Goal: Task Accomplishment & Management: Manage account settings

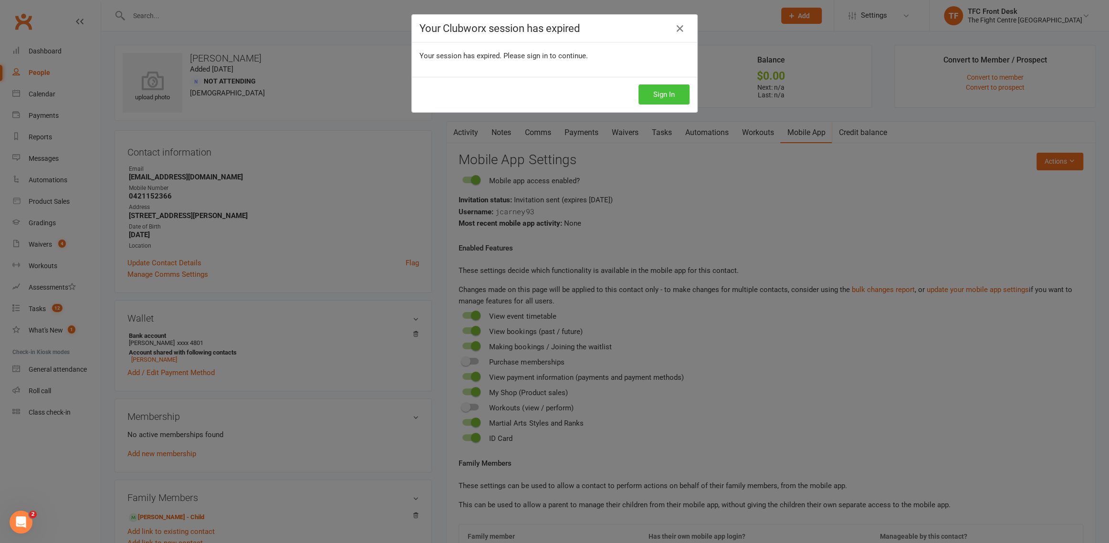
click at [660, 97] on button "Sign In" at bounding box center [663, 94] width 51 height 20
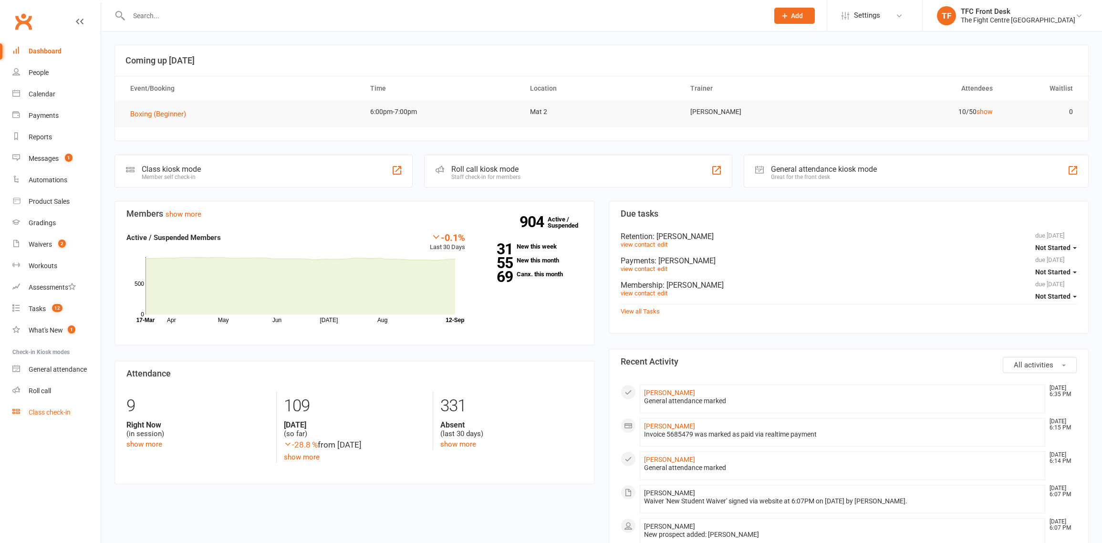
click at [46, 412] on div "Class check-in" at bounding box center [50, 412] width 42 height 8
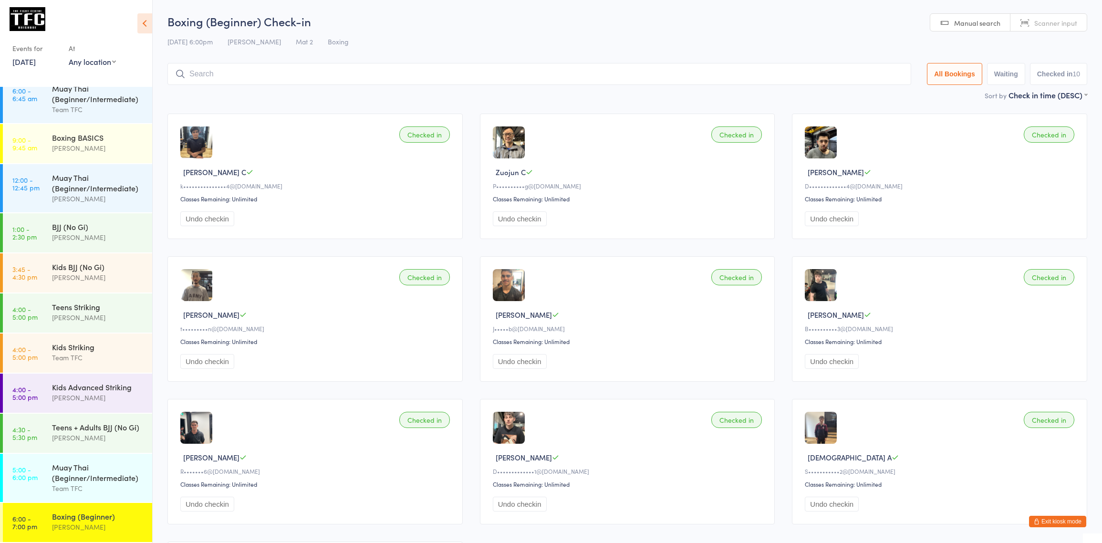
click at [1072, 522] on button "Exit kiosk mode" at bounding box center [1057, 521] width 57 height 11
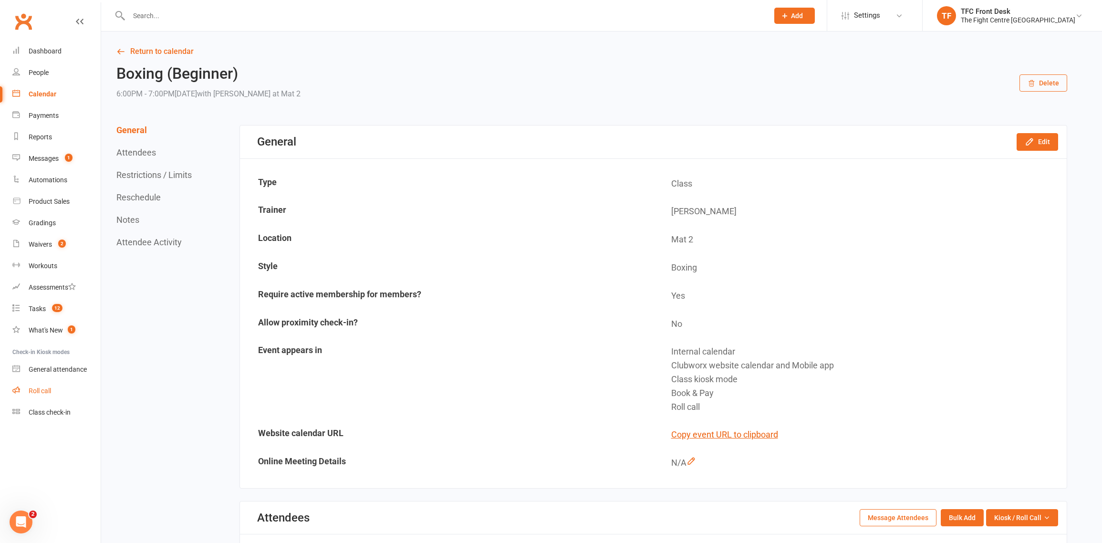
click at [45, 395] on link "Roll call" at bounding box center [56, 390] width 88 height 21
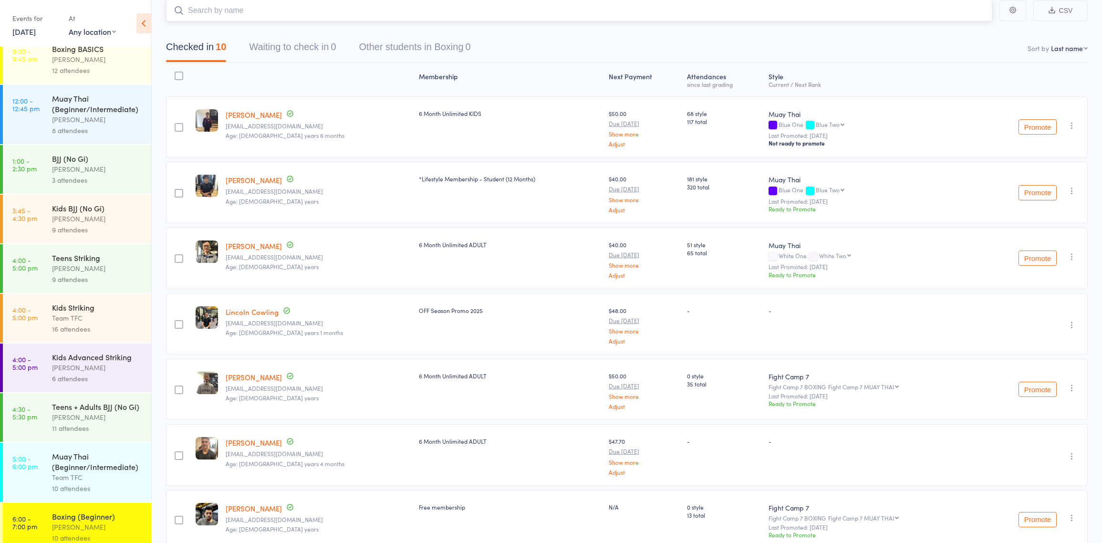
scroll to position [157, 0]
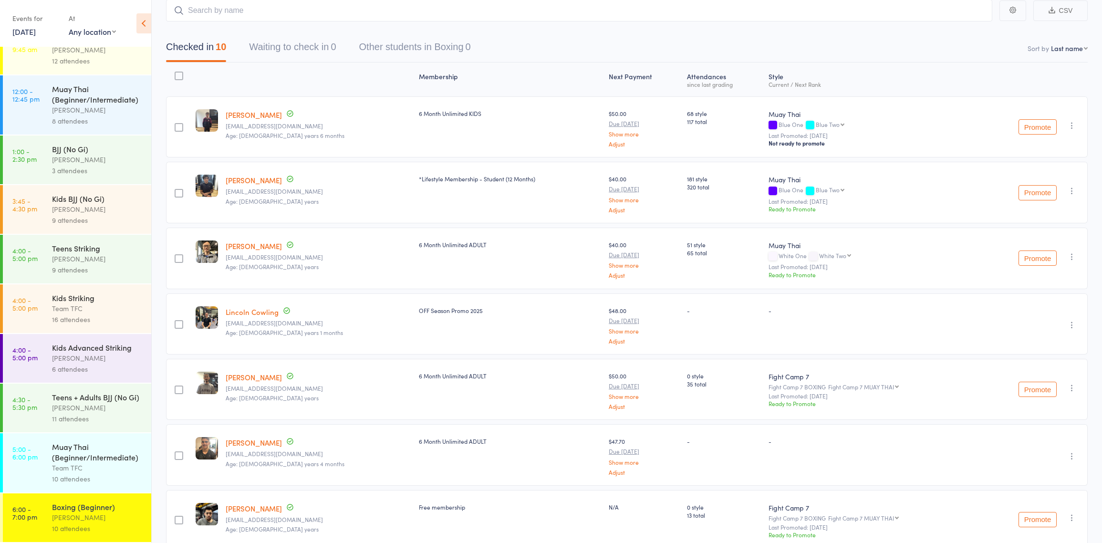
click at [58, 469] on div "Team TFC" at bounding box center [97, 467] width 91 height 11
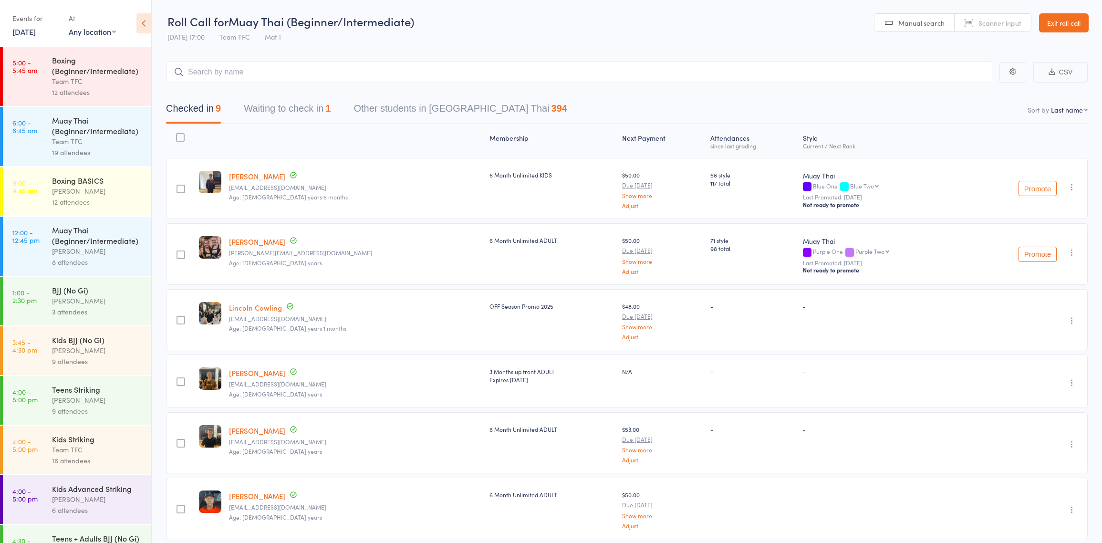
click at [307, 105] on button "Waiting to check in 1" at bounding box center [287, 110] width 87 height 25
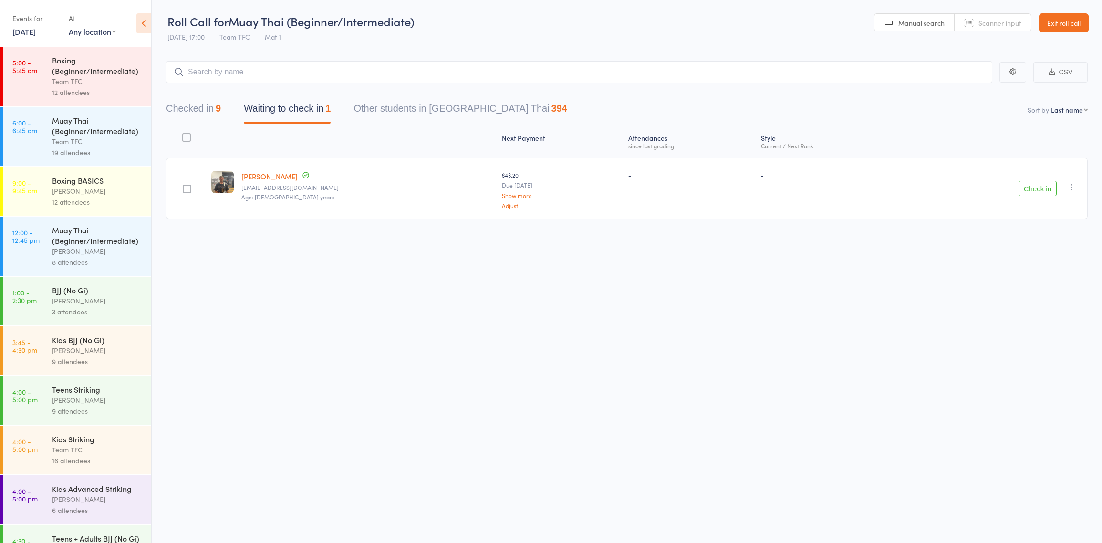
click at [1051, 185] on button "Check in" at bounding box center [1037, 188] width 38 height 15
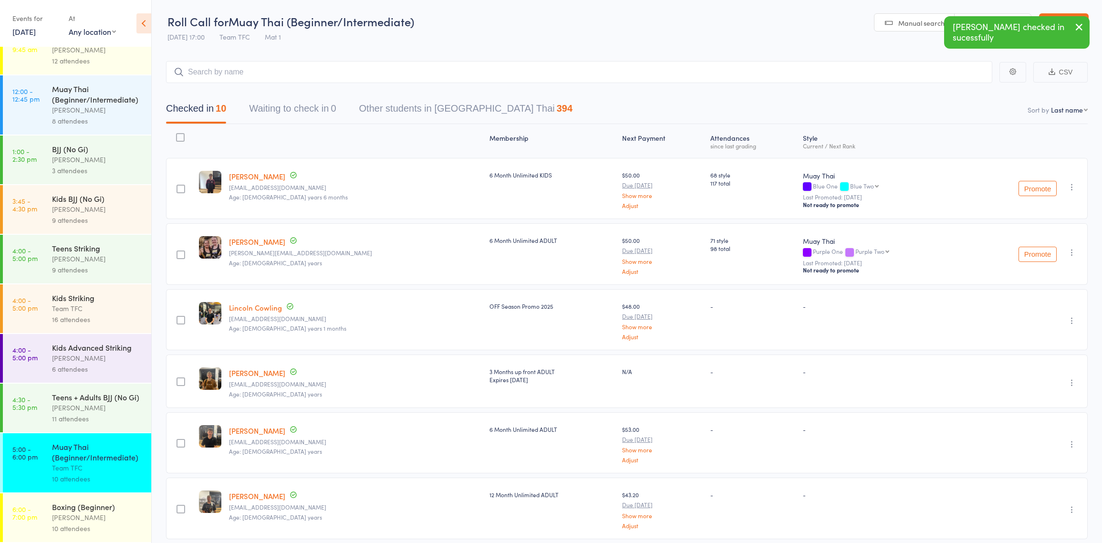
scroll to position [157, 0]
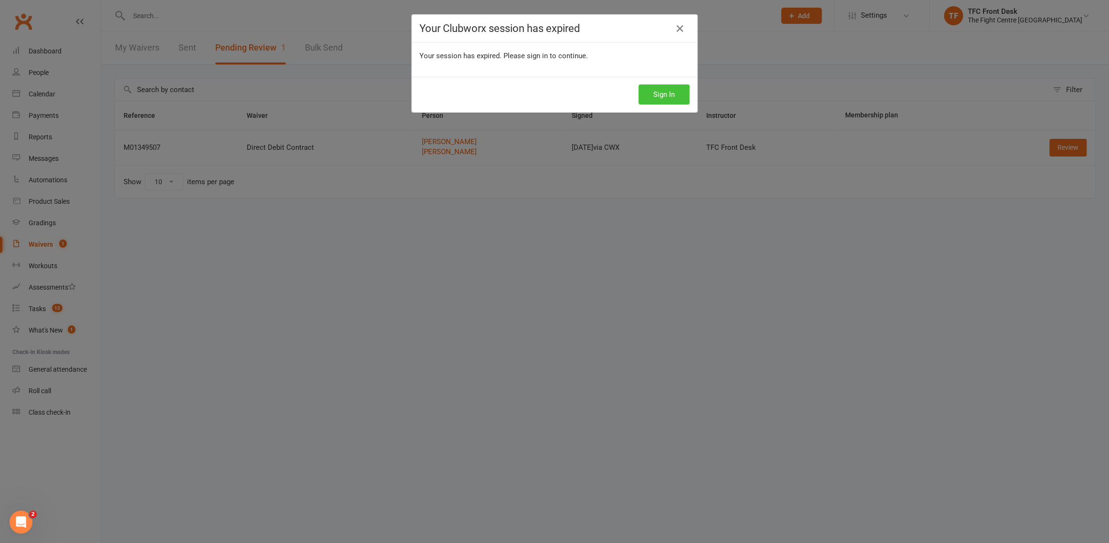
click at [655, 93] on button "Sign In" at bounding box center [663, 94] width 51 height 20
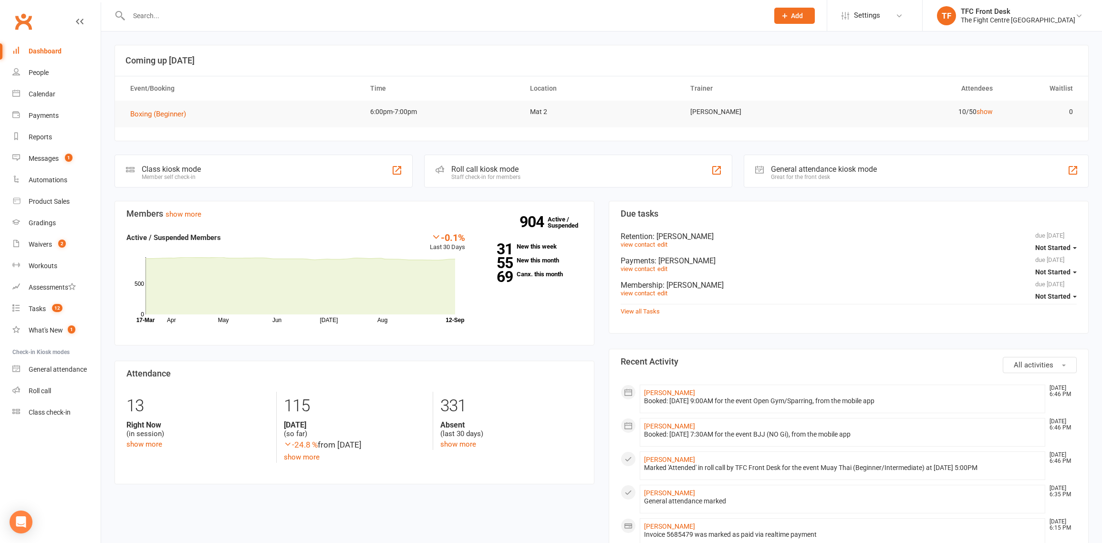
click at [279, 11] on input "text" at bounding box center [444, 15] width 636 height 13
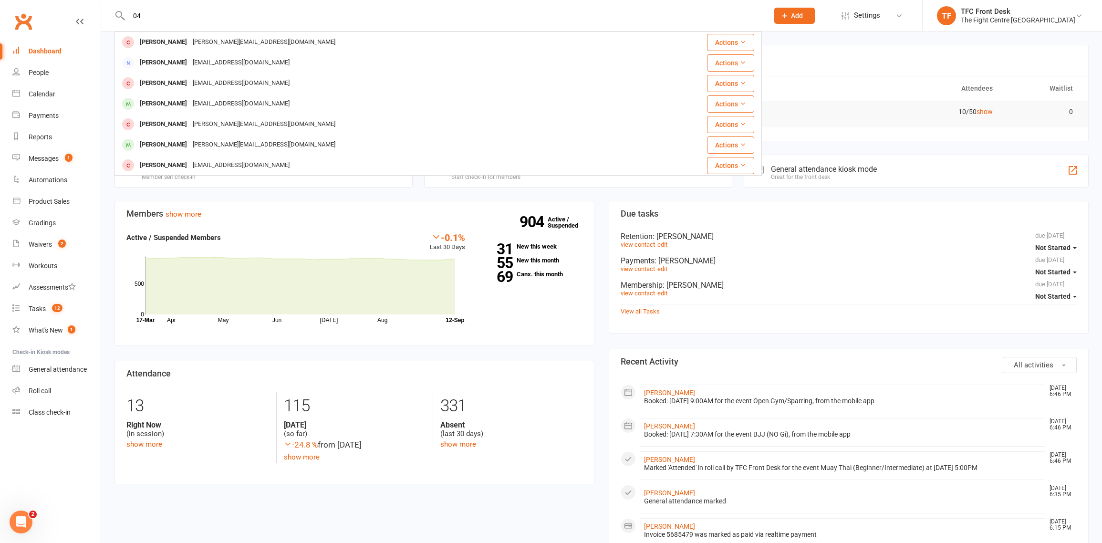
type input "0"
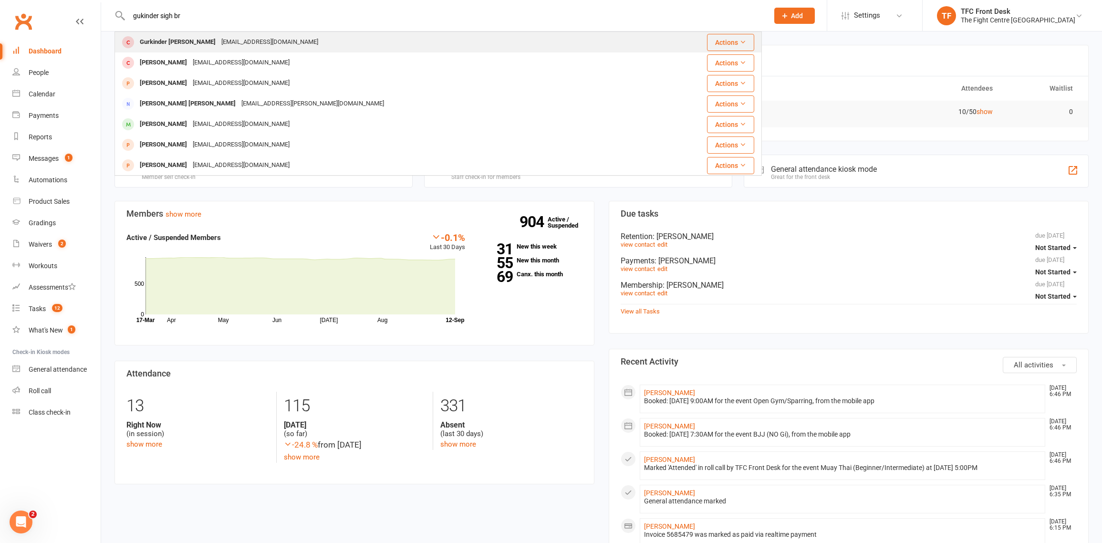
type input "gukinder sigh br"
click at [218, 40] on div "[EMAIL_ADDRESS][DOMAIN_NAME]" at bounding box center [269, 42] width 103 height 14
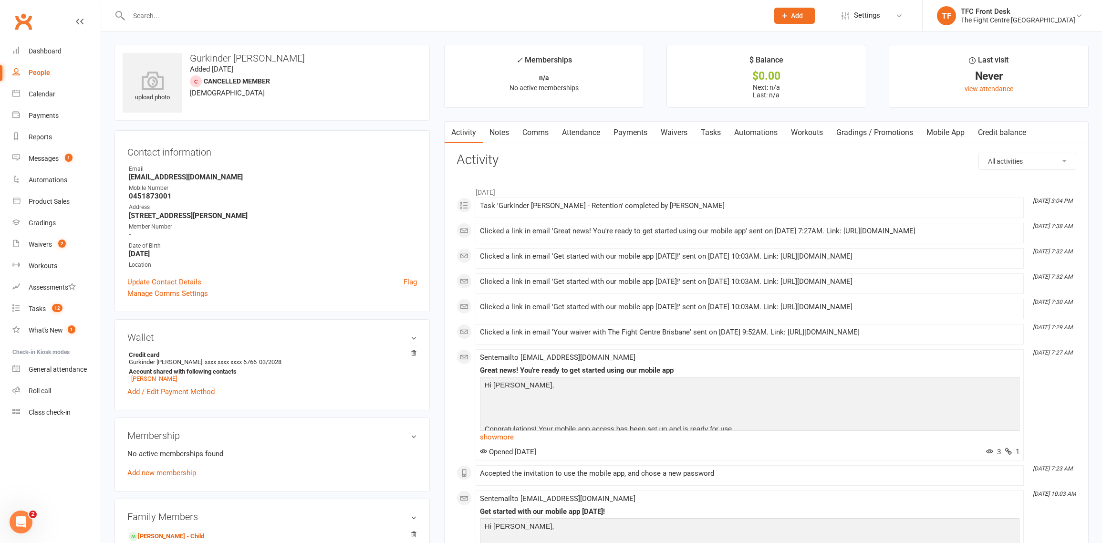
click at [637, 131] on link "Payments" at bounding box center [630, 133] width 47 height 22
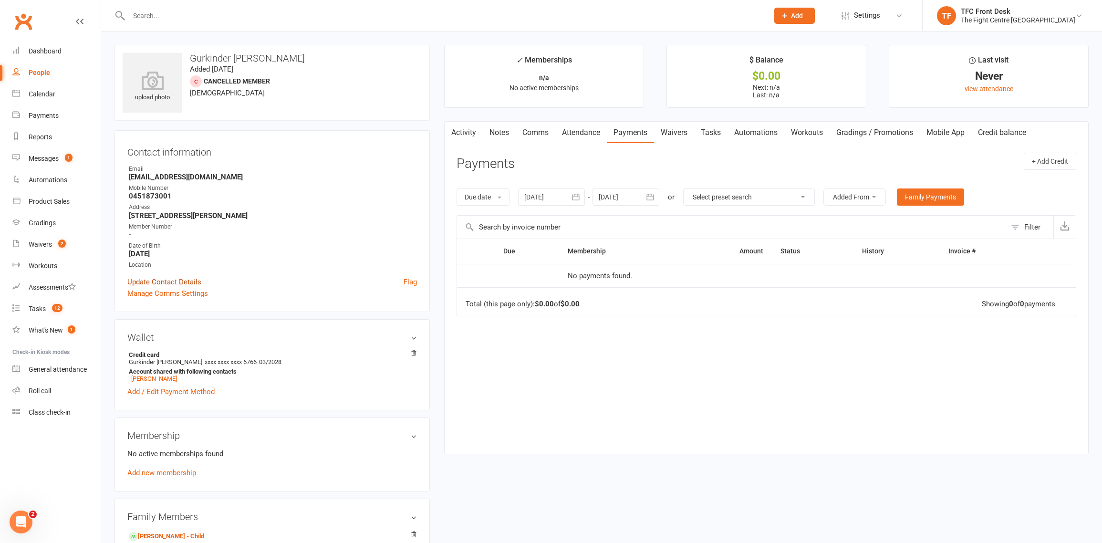
click at [166, 285] on link "Update Contact Details" at bounding box center [164, 281] width 74 height 11
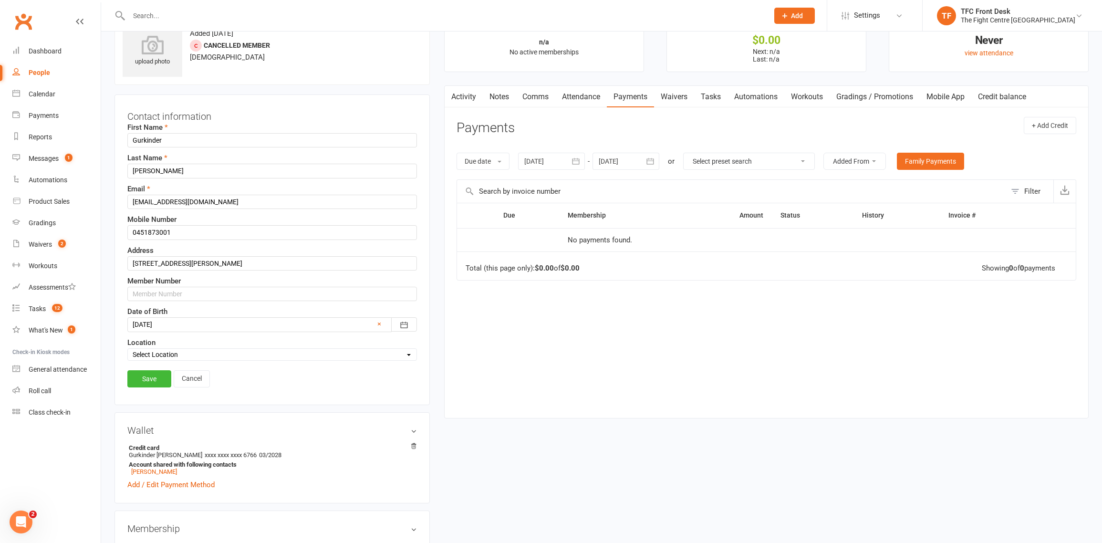
scroll to position [44, 0]
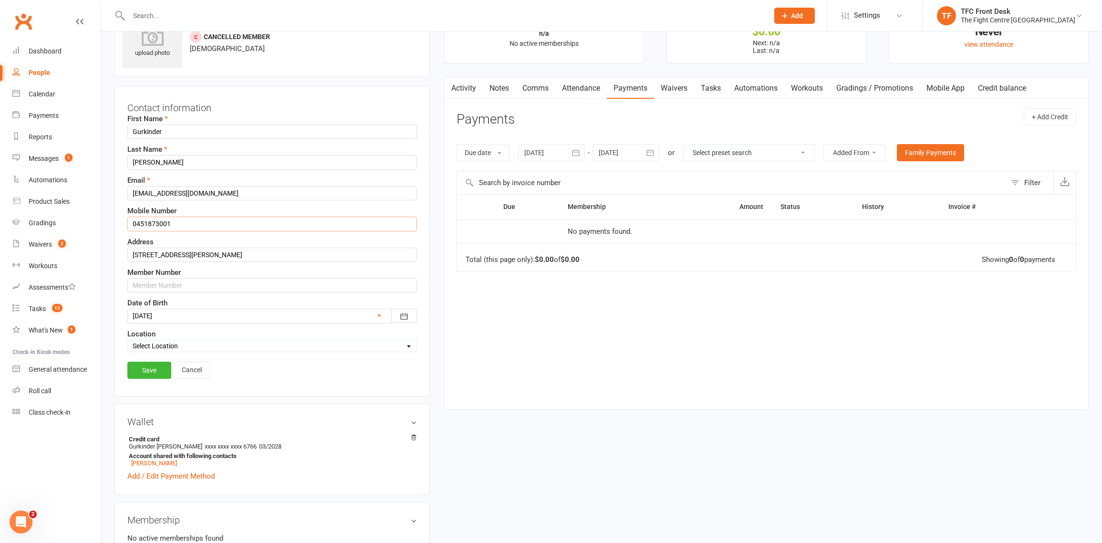
click at [159, 223] on input "0451873001" at bounding box center [272, 224] width 290 height 14
type input "0485520001"
click at [145, 365] on link "Save" at bounding box center [149, 370] width 44 height 17
